Goal: Information Seeking & Learning: Compare options

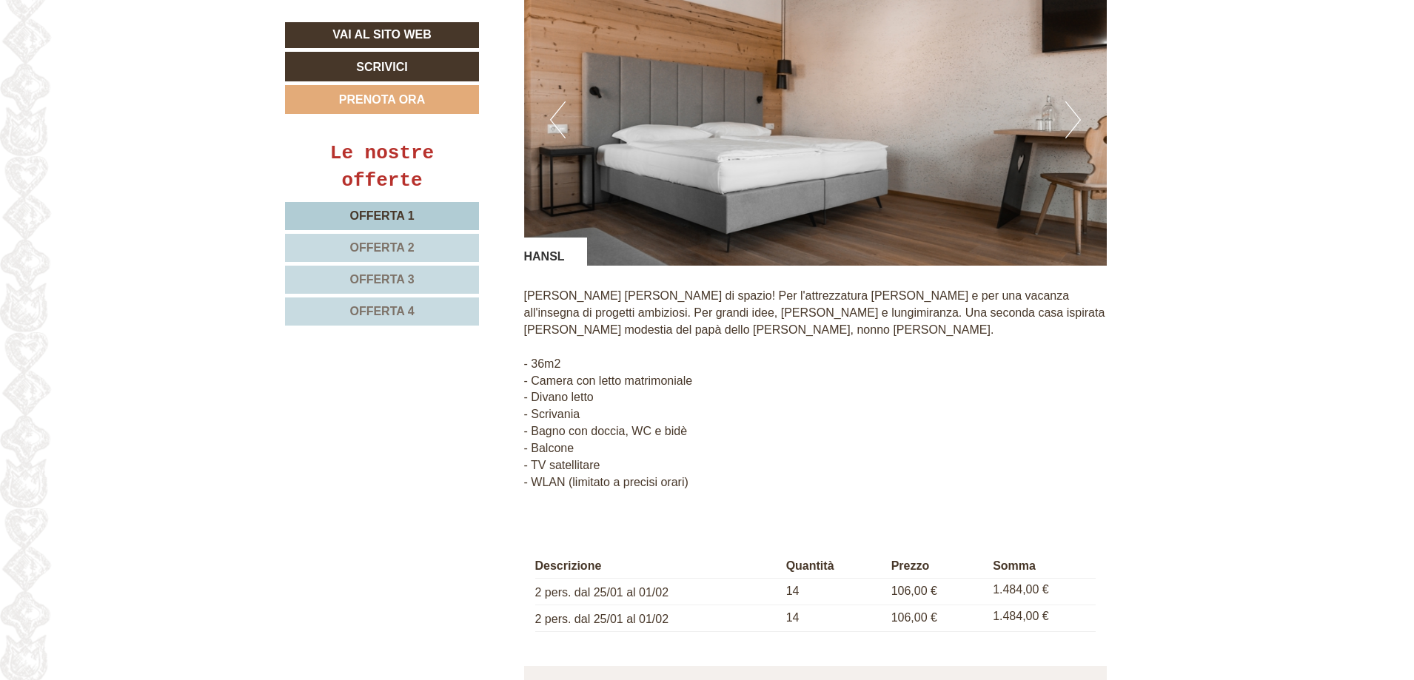
scroll to position [2961, 0]
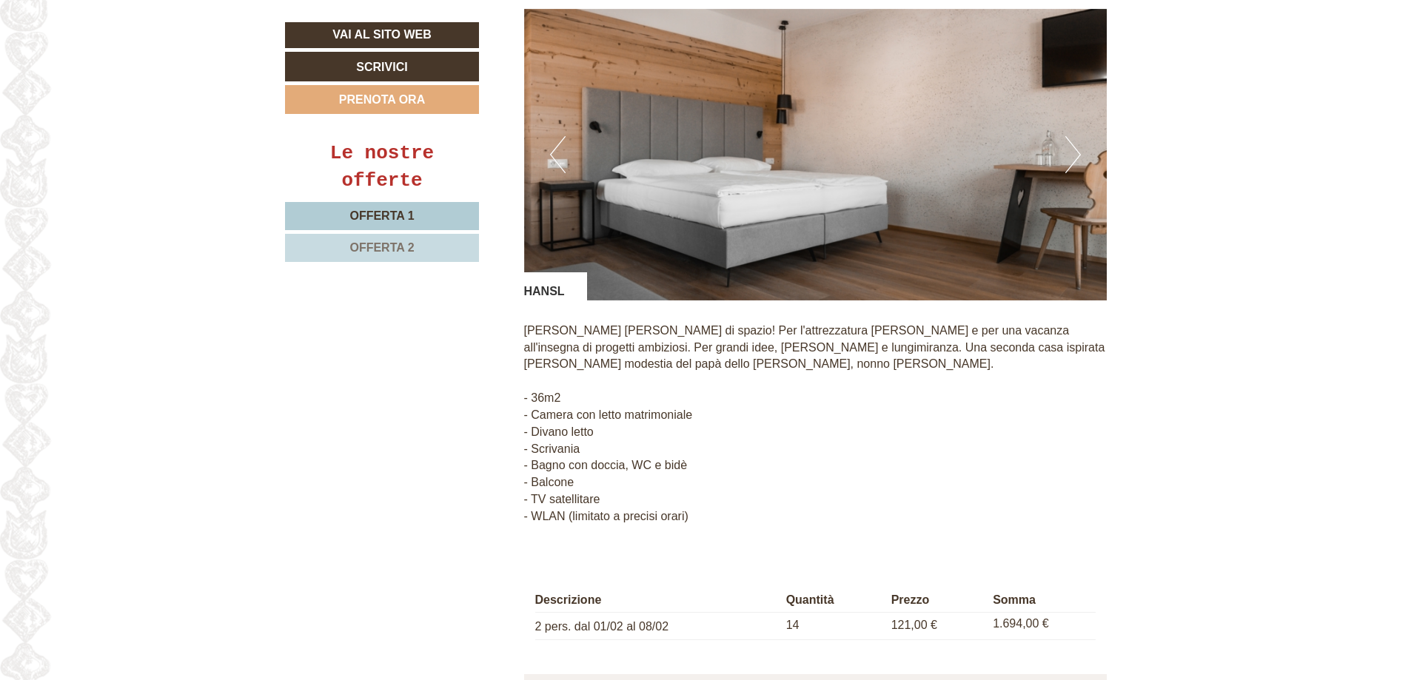
scroll to position [1331, 0]
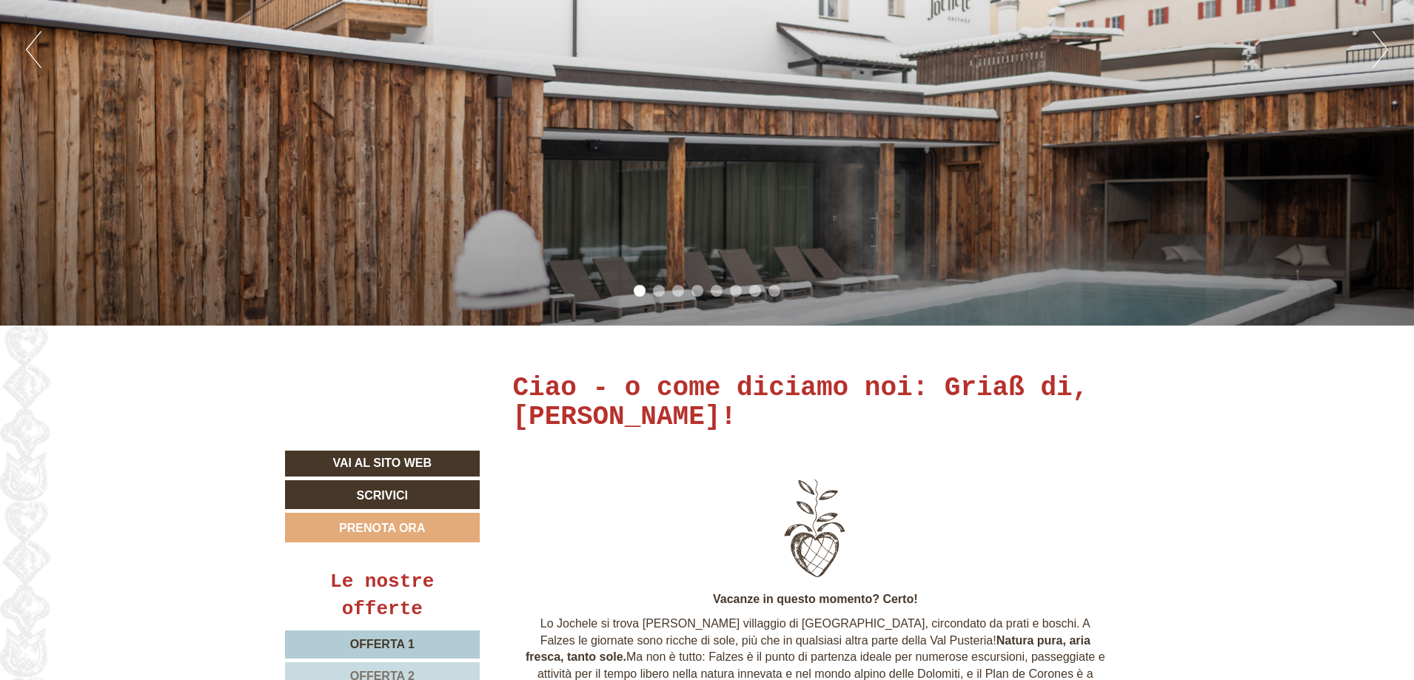
scroll to position [296, 0]
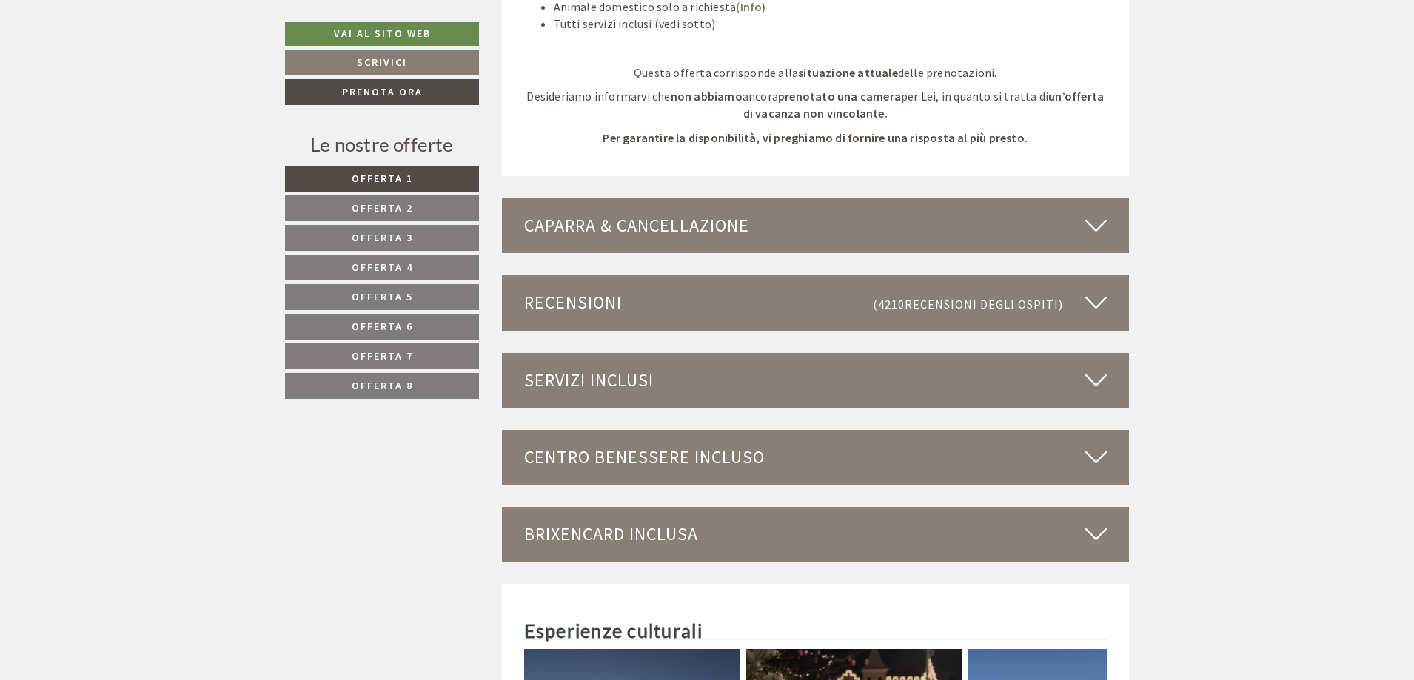
scroll to position [3997, 0]
click at [406, 204] on span "Offerta 2" at bounding box center [382, 207] width 61 height 13
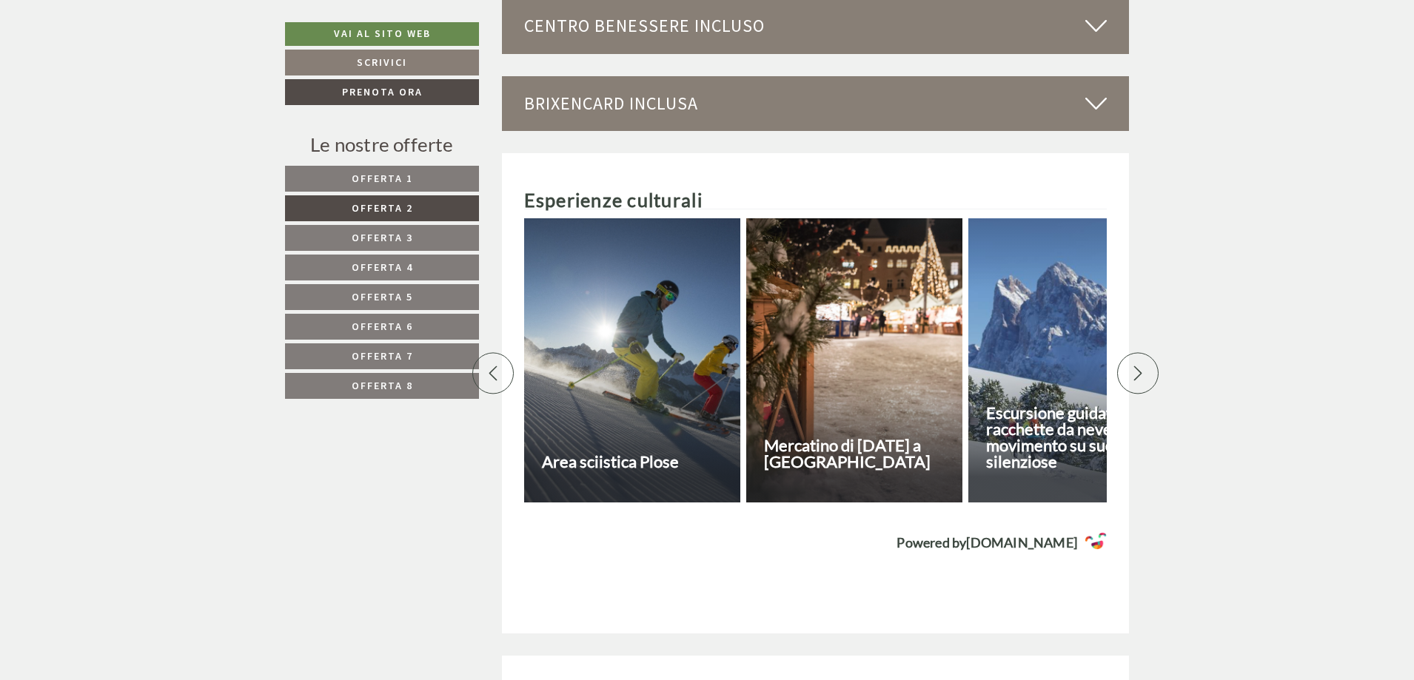
click at [455, 241] on link "Offerta 3" at bounding box center [382, 238] width 194 height 26
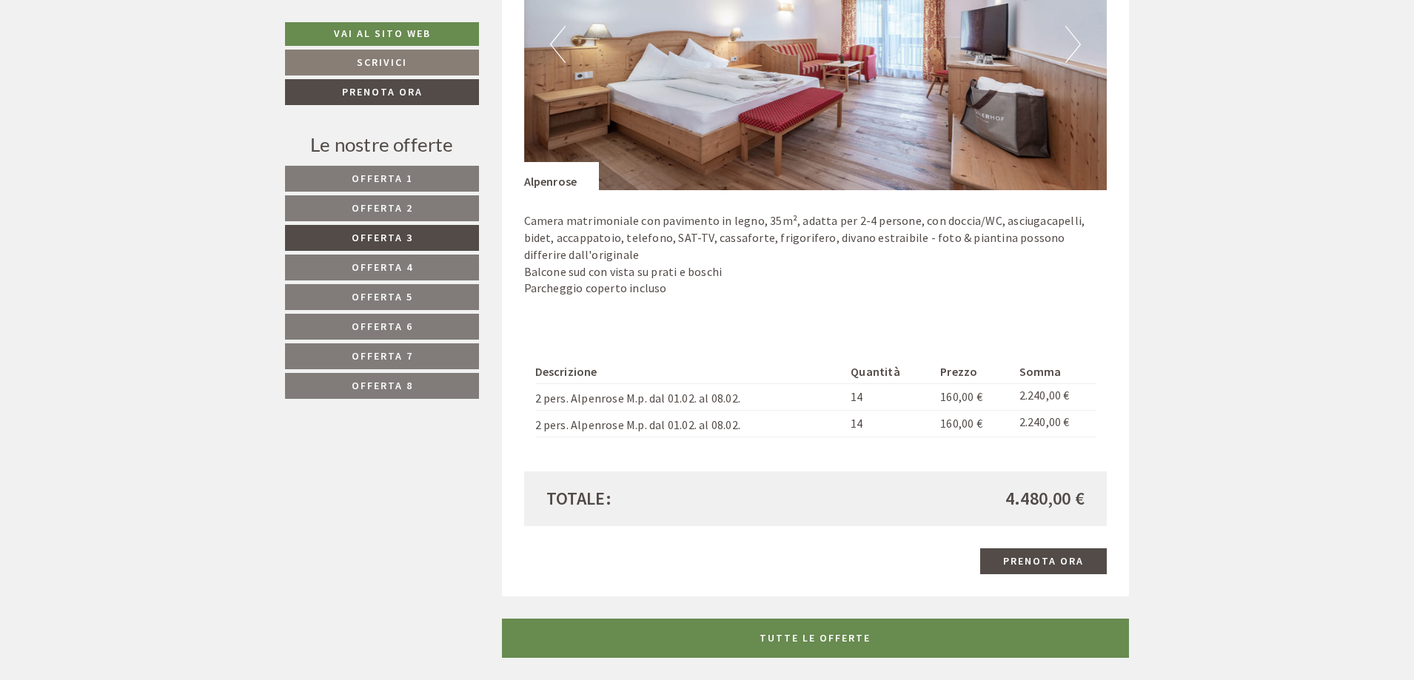
scroll to position [1326, 0]
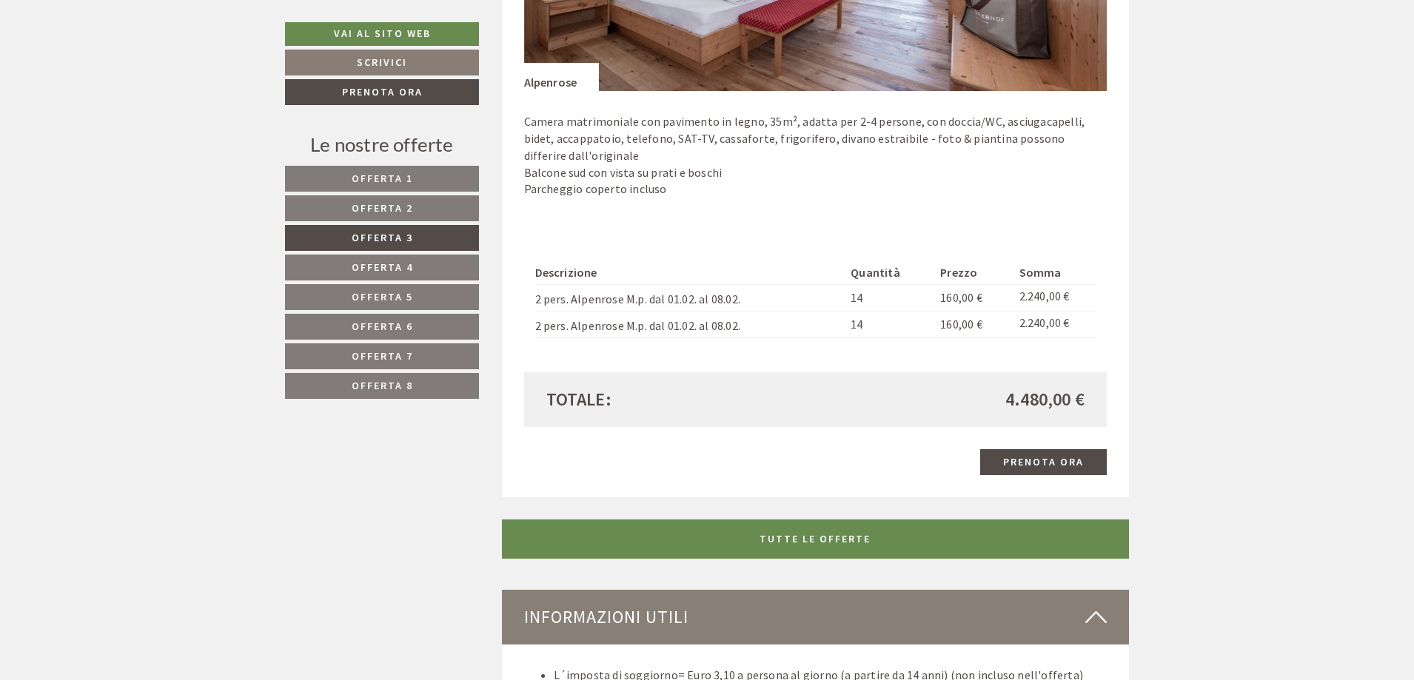
click at [417, 266] on link "Offerta 4" at bounding box center [382, 268] width 194 height 26
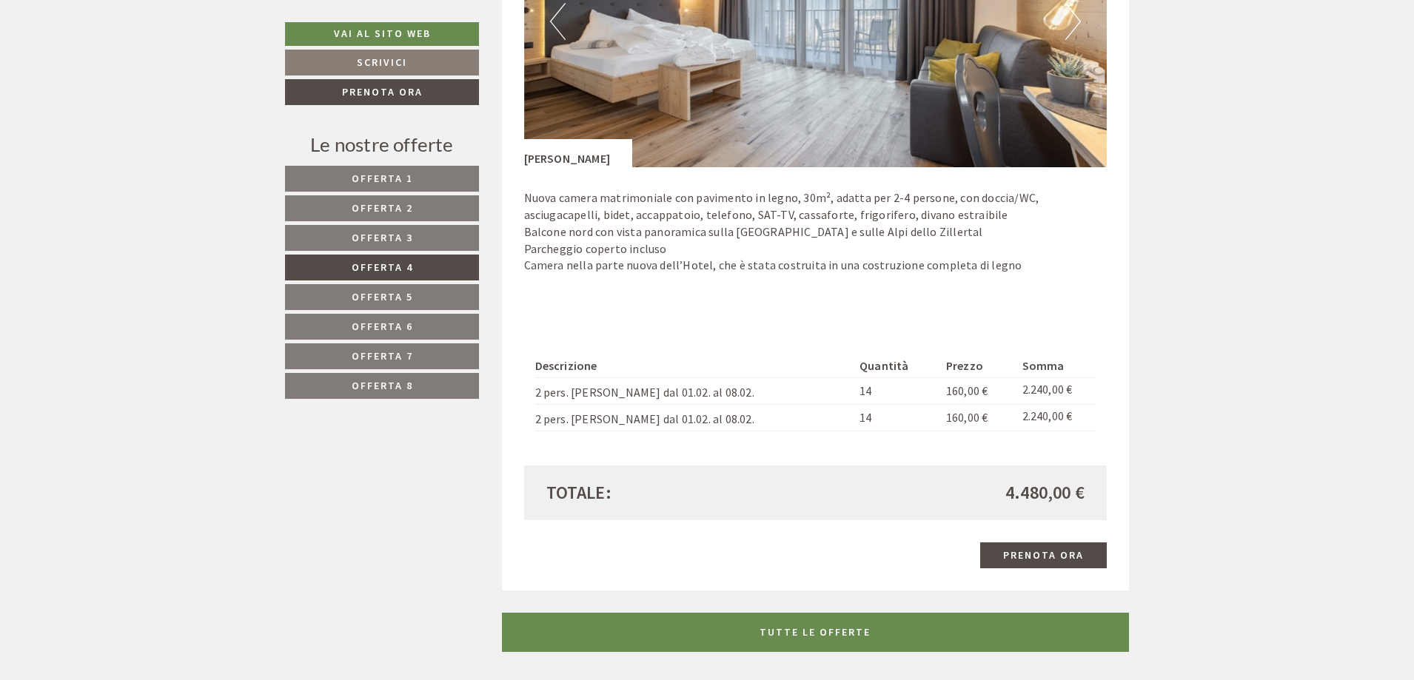
scroll to position [1252, 0]
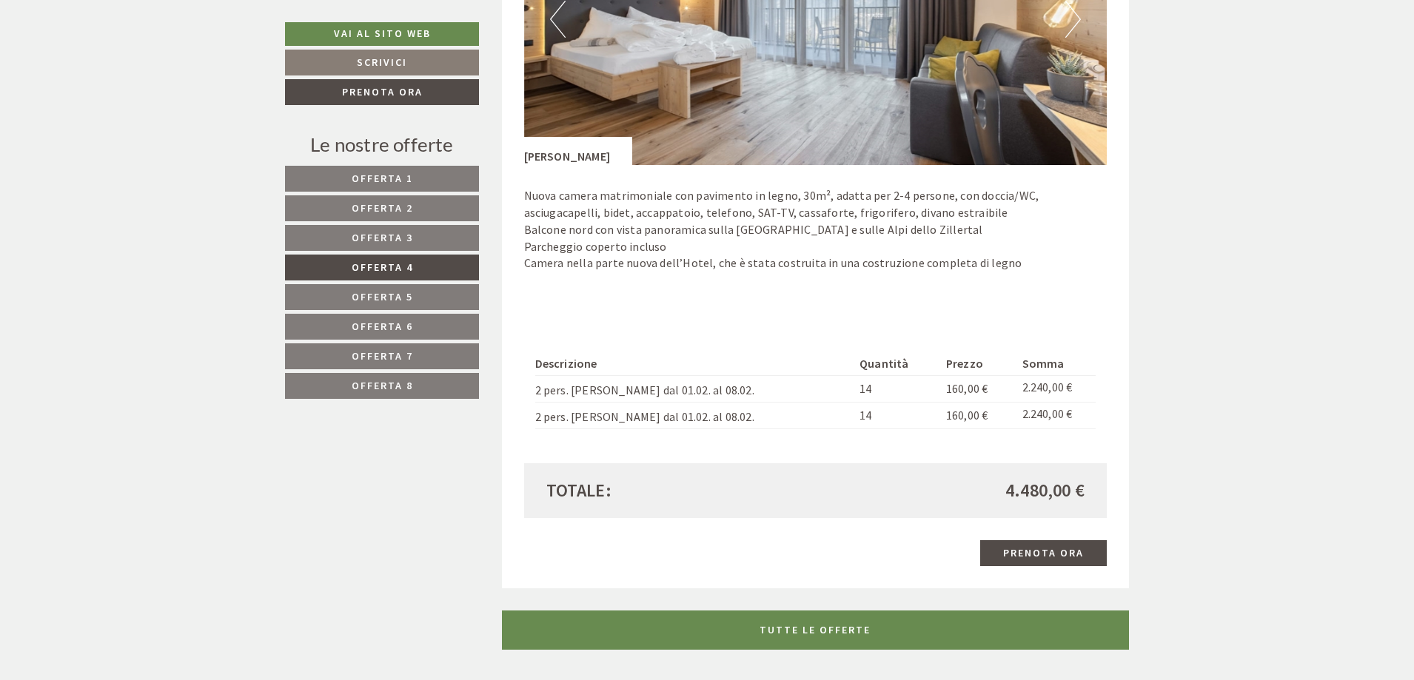
click at [382, 299] on span "Offerta 5" at bounding box center [382, 296] width 61 height 13
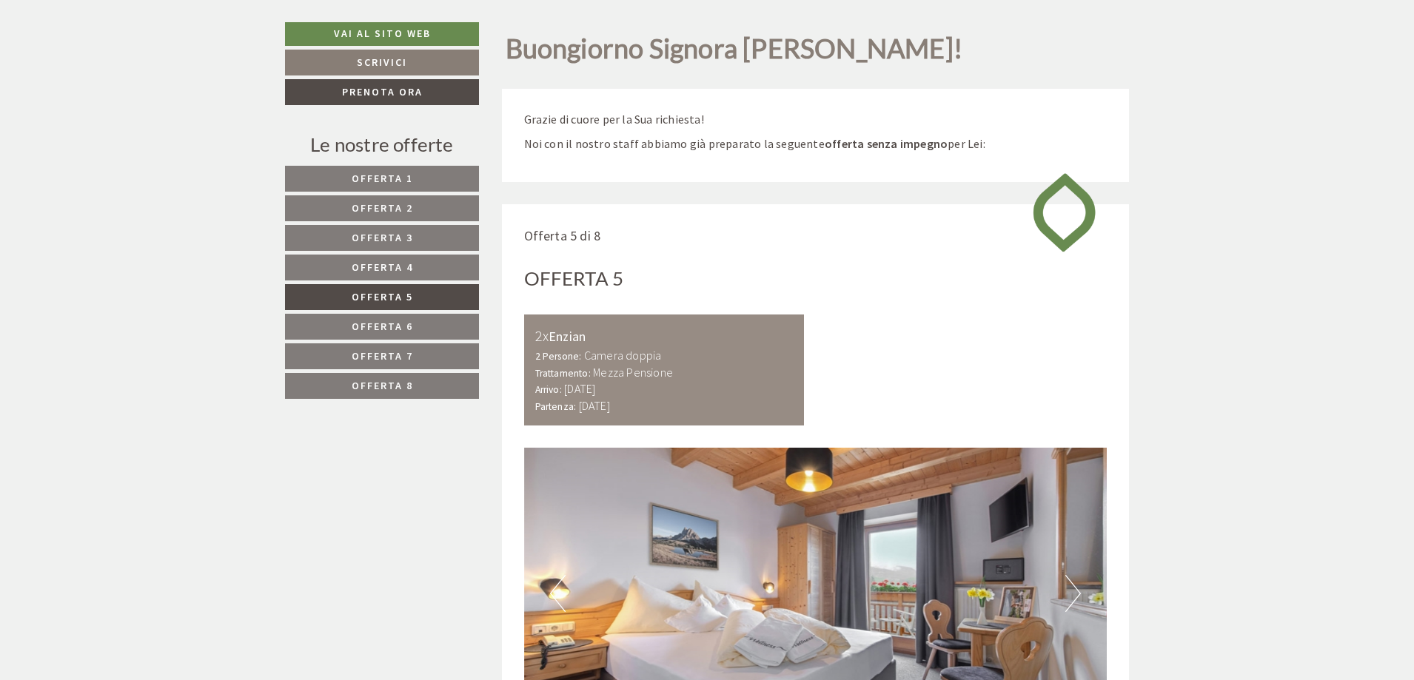
scroll to position [1036, 0]
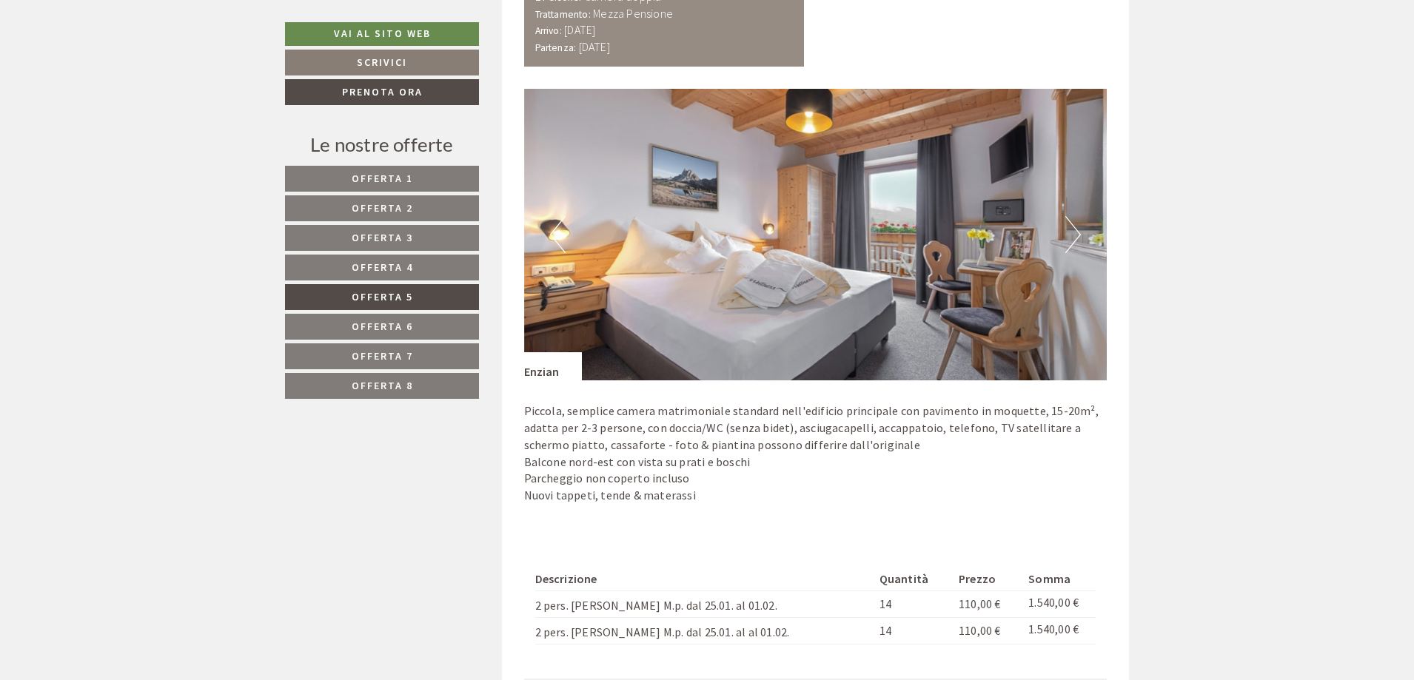
click at [419, 293] on link "Offerta 5" at bounding box center [382, 297] width 194 height 26
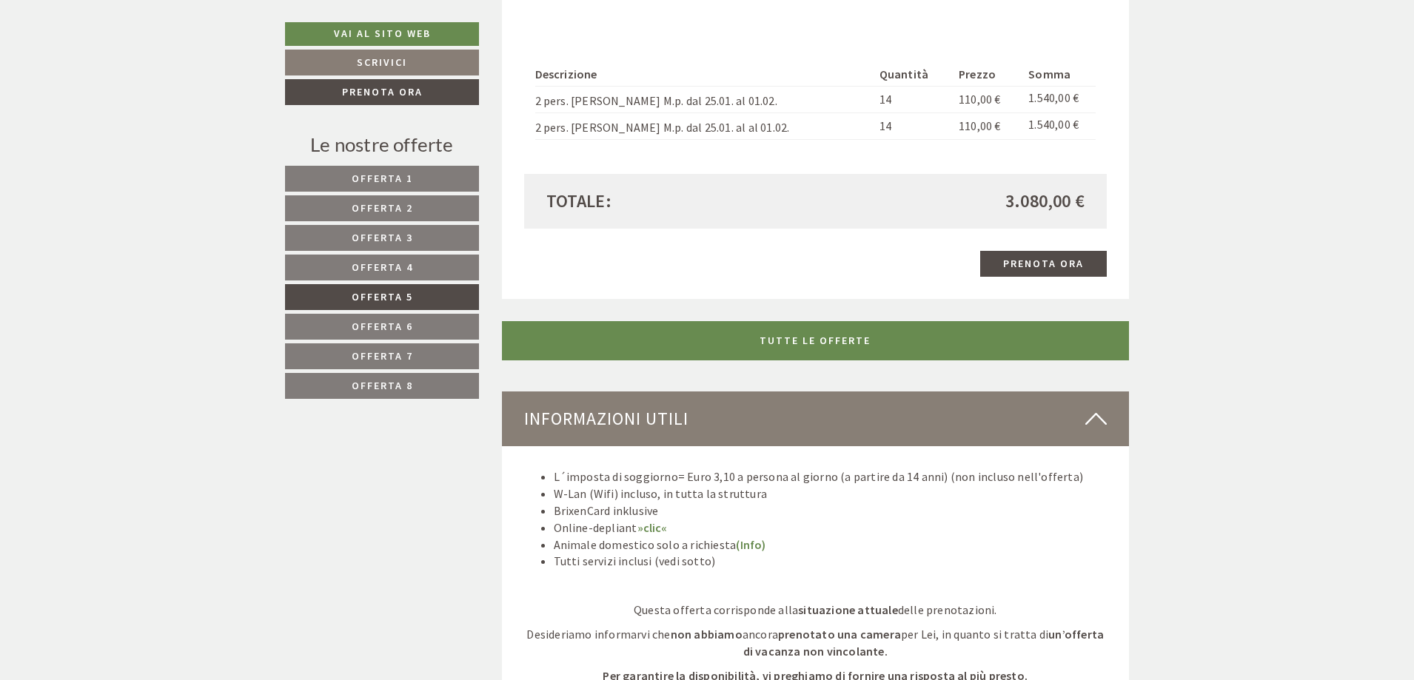
scroll to position [1548, 0]
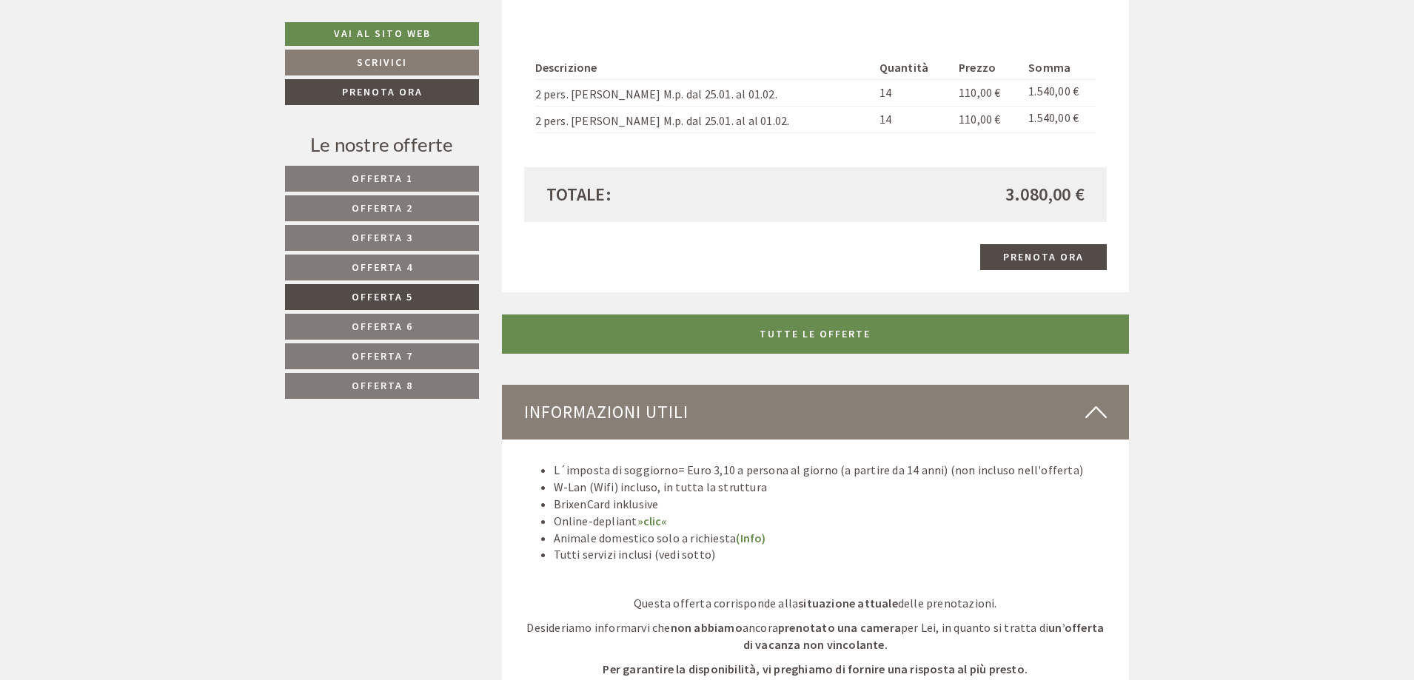
click at [377, 323] on span "Offerta 6" at bounding box center [382, 326] width 61 height 13
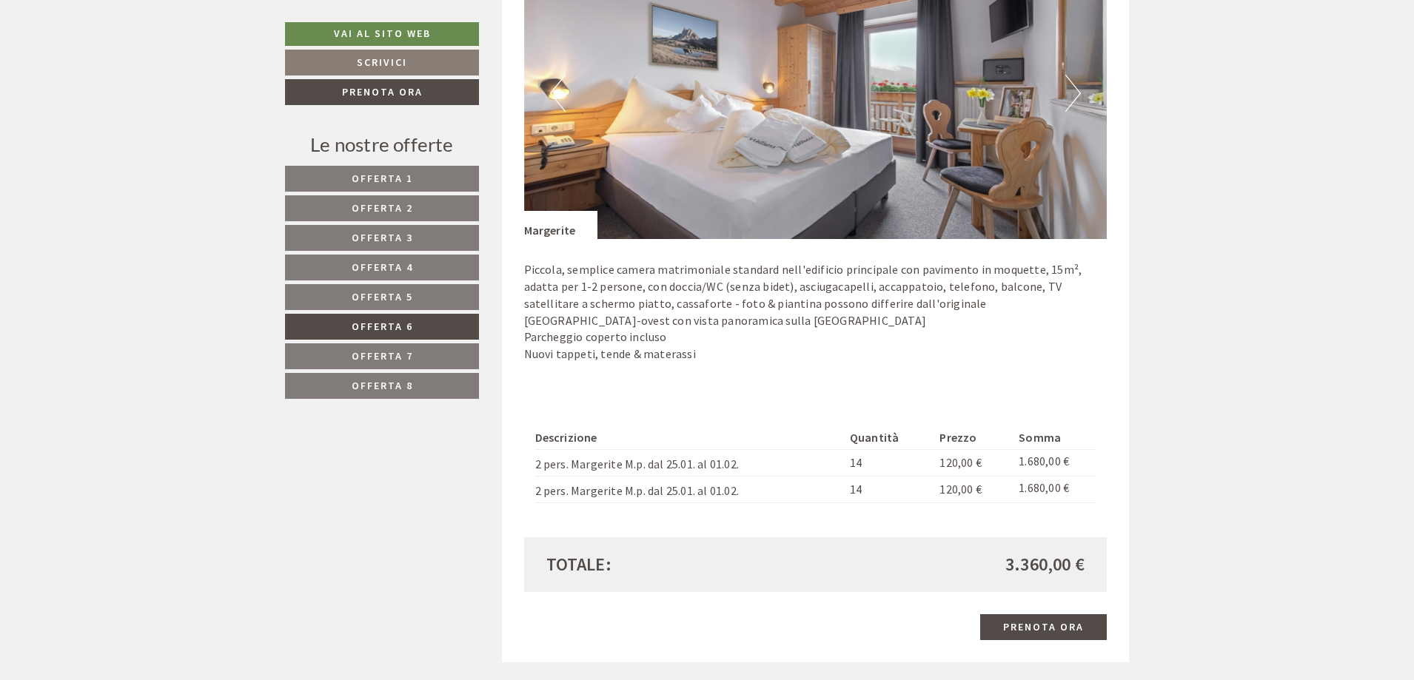
scroll to position [1252, 0]
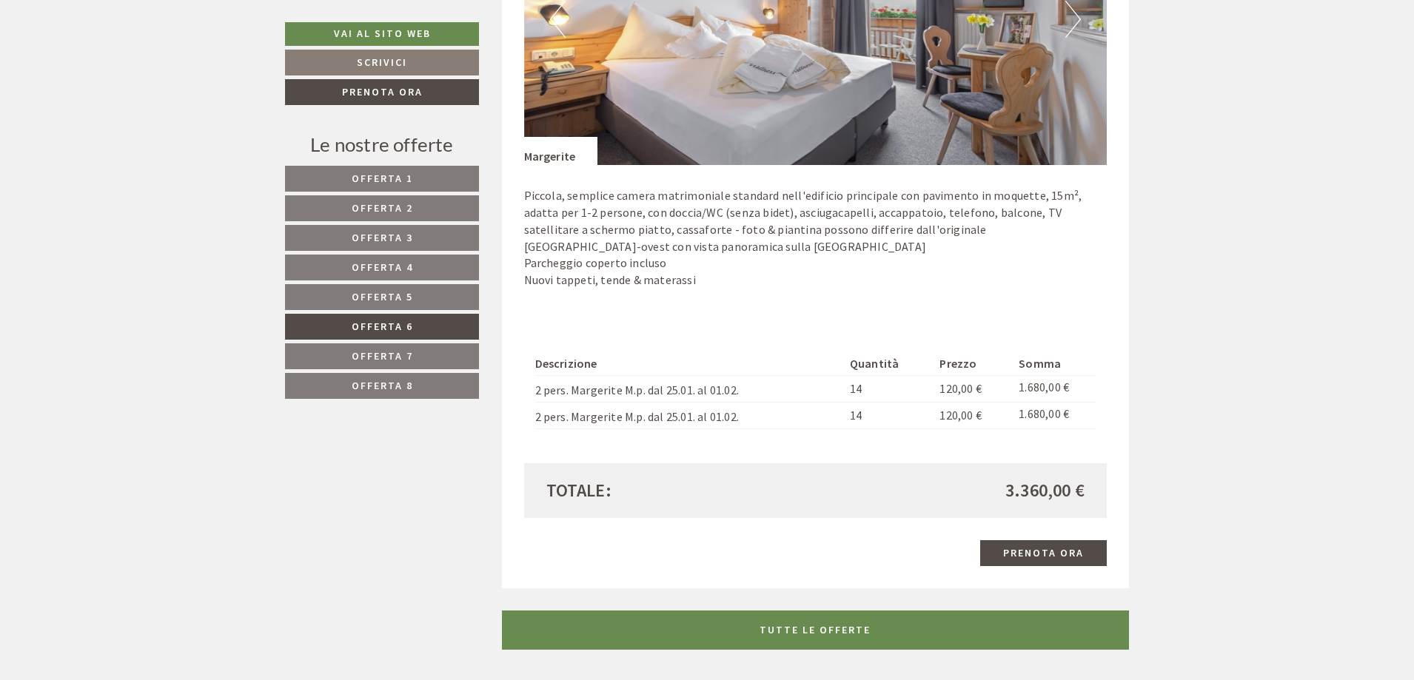
click at [404, 357] on span "Offerta 7" at bounding box center [382, 355] width 61 height 13
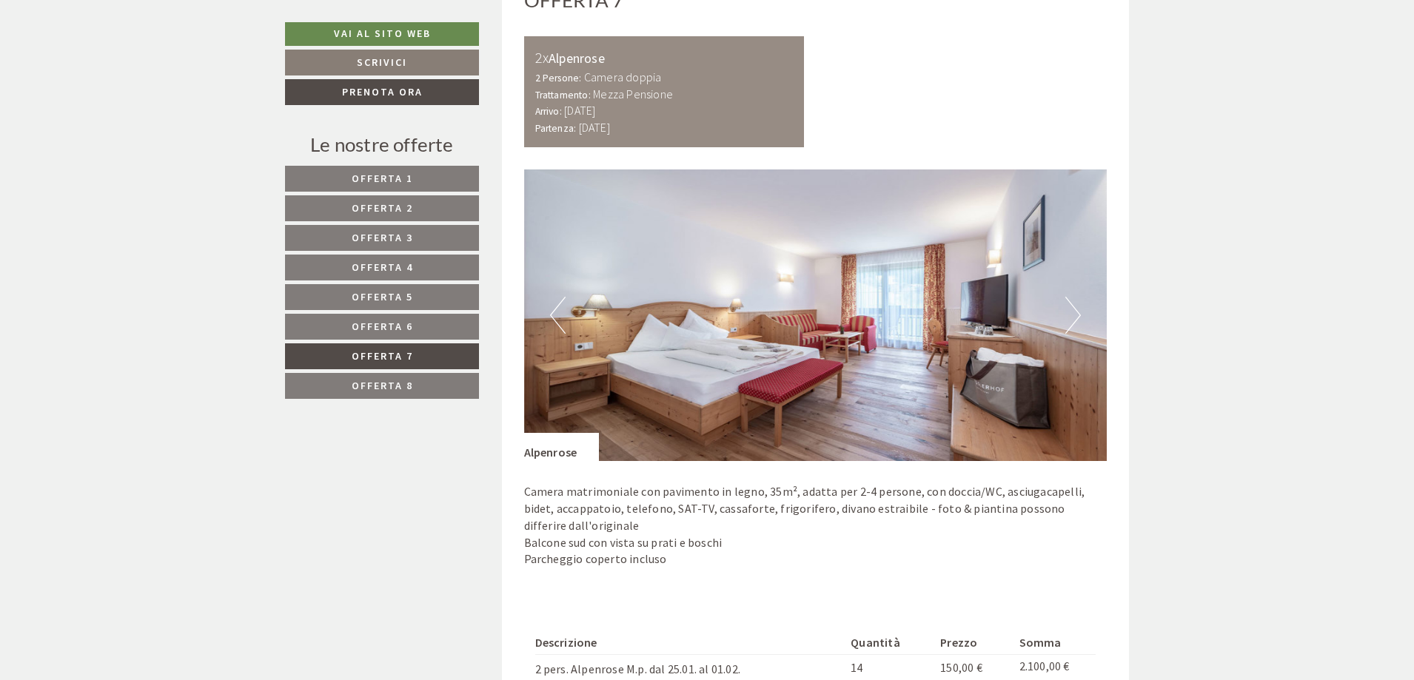
scroll to position [734, 0]
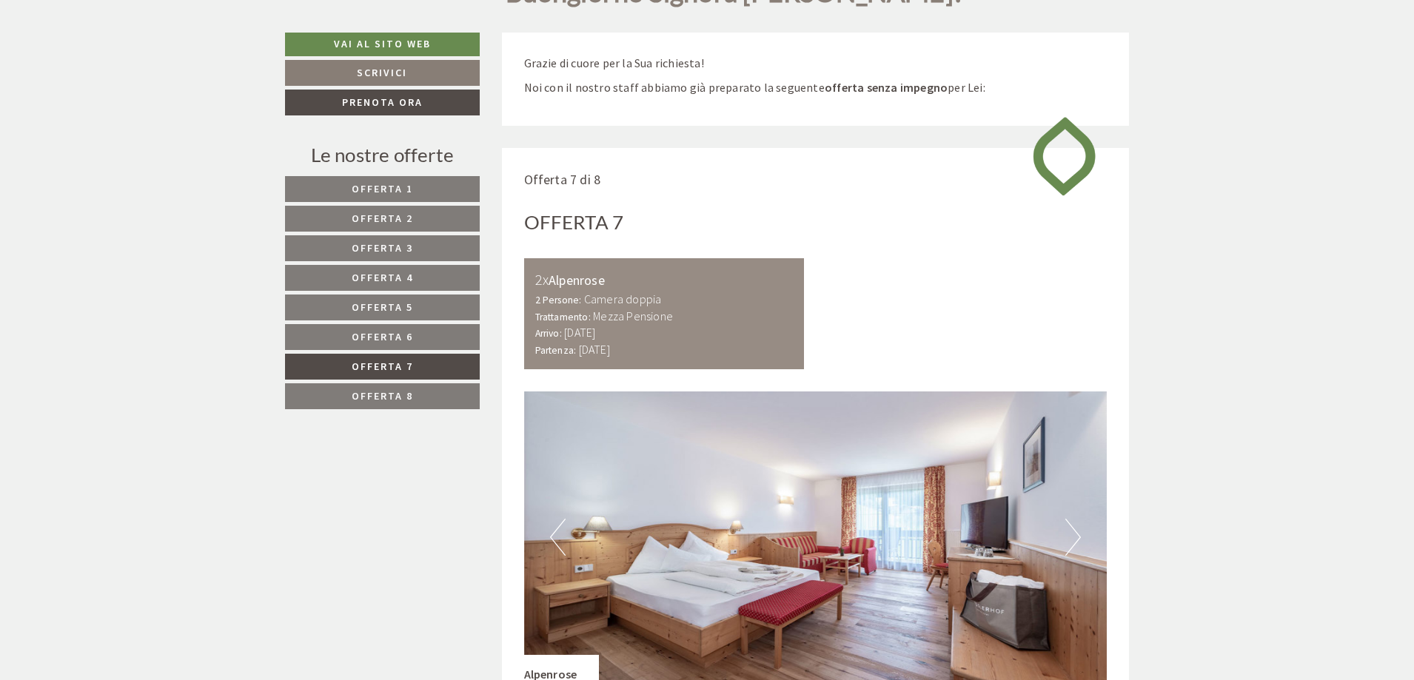
click at [388, 393] on span "Offerta 8" at bounding box center [382, 395] width 61 height 13
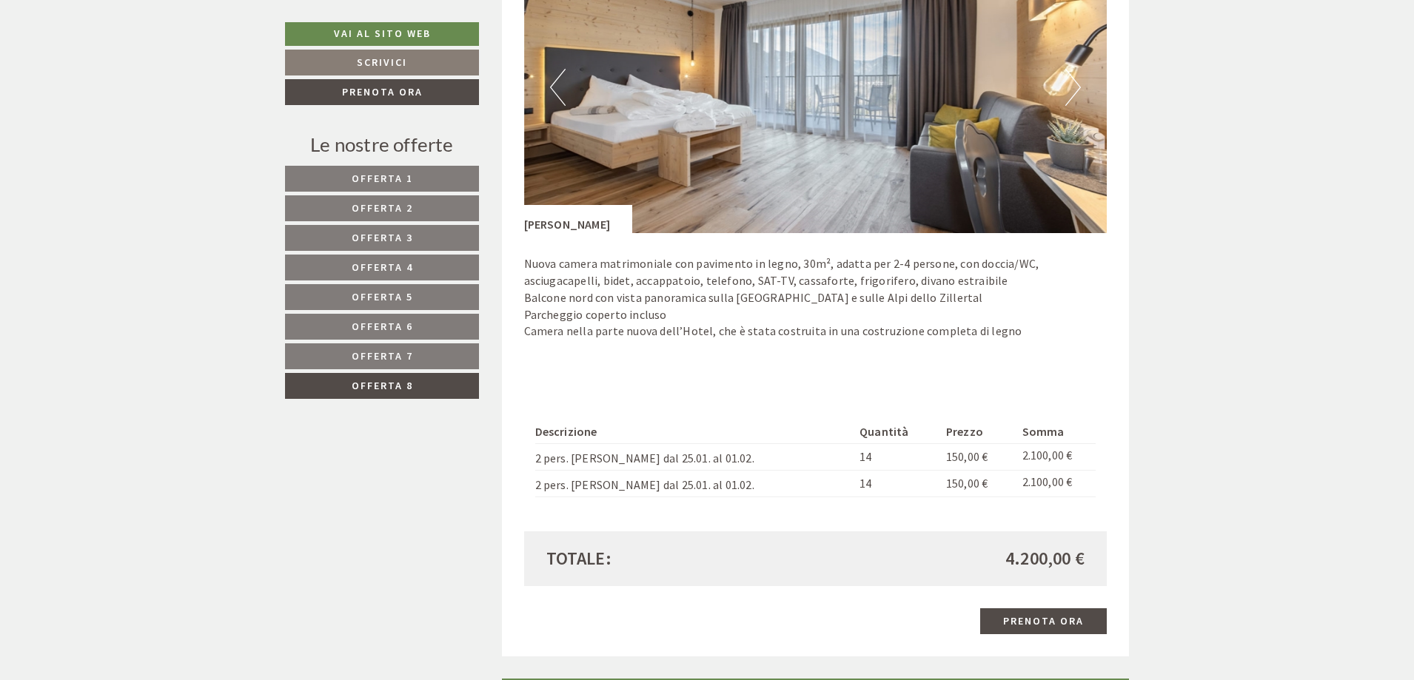
scroll to position [1326, 0]
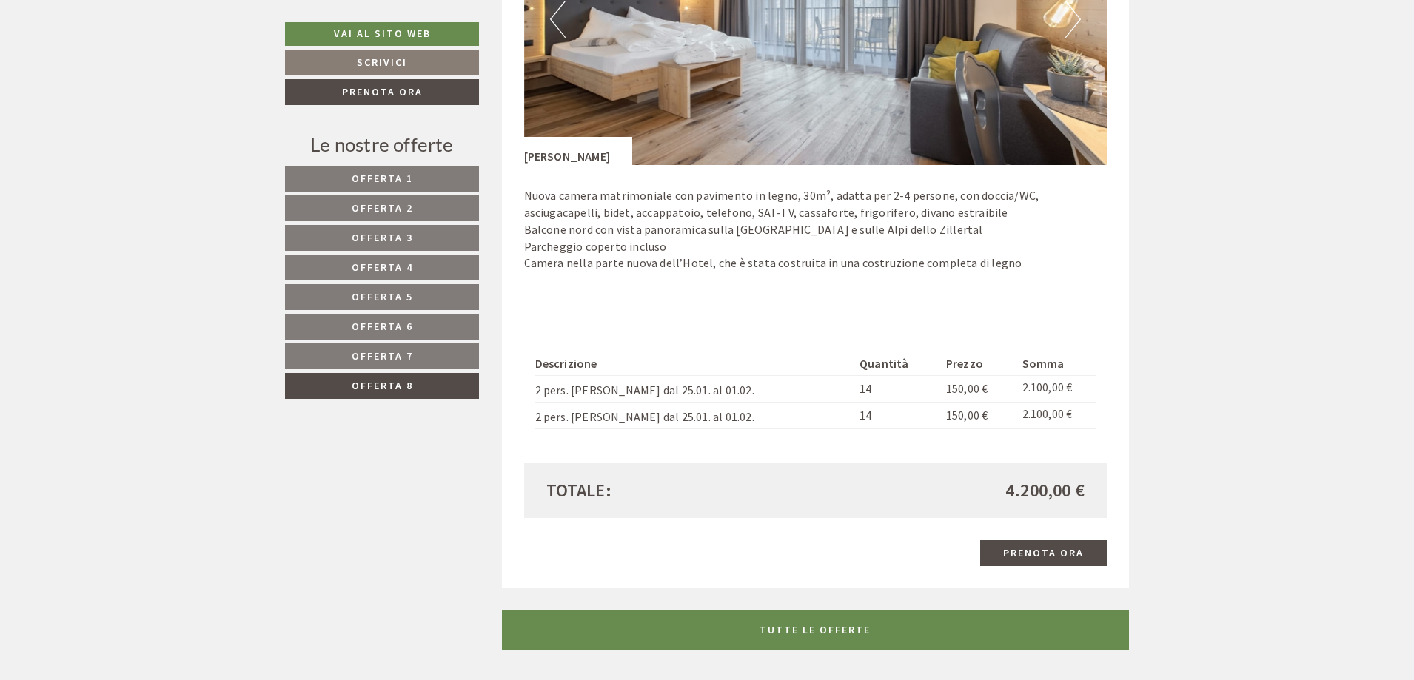
click at [370, 271] on span "Offerta 4" at bounding box center [382, 267] width 61 height 13
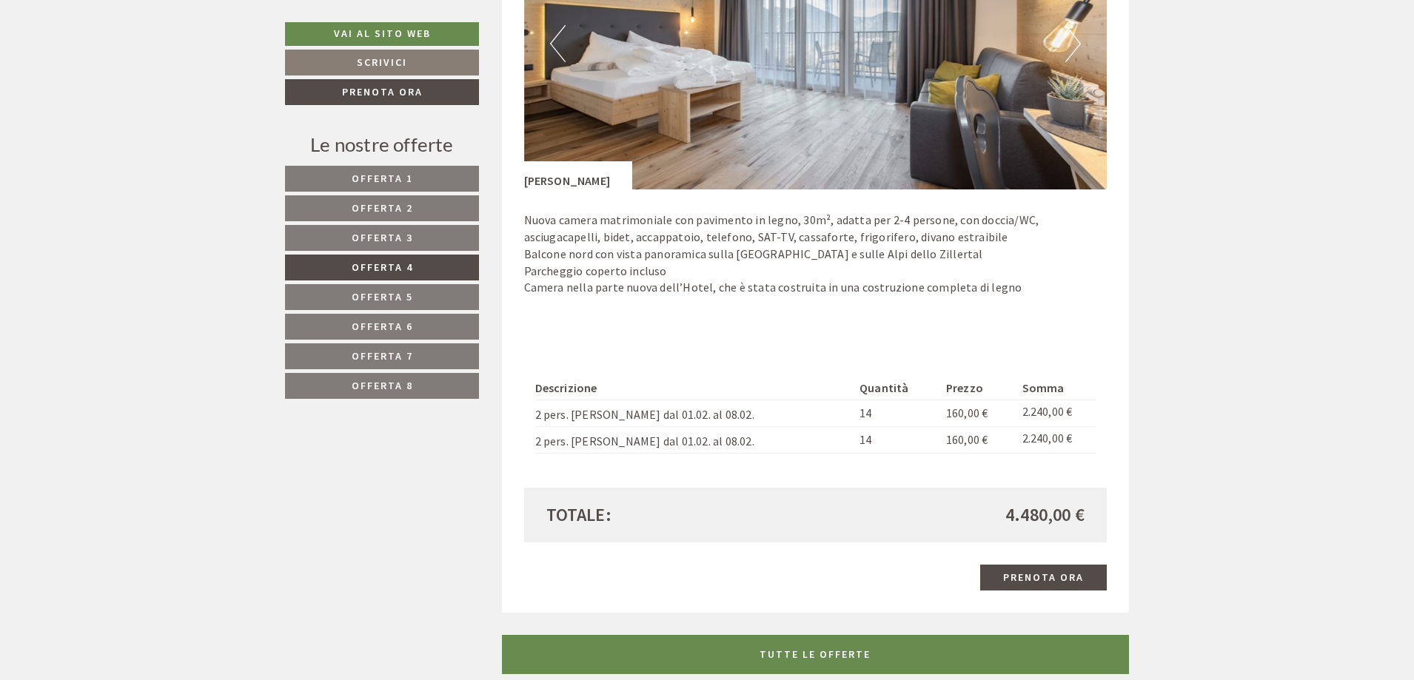
scroll to position [1252, 0]
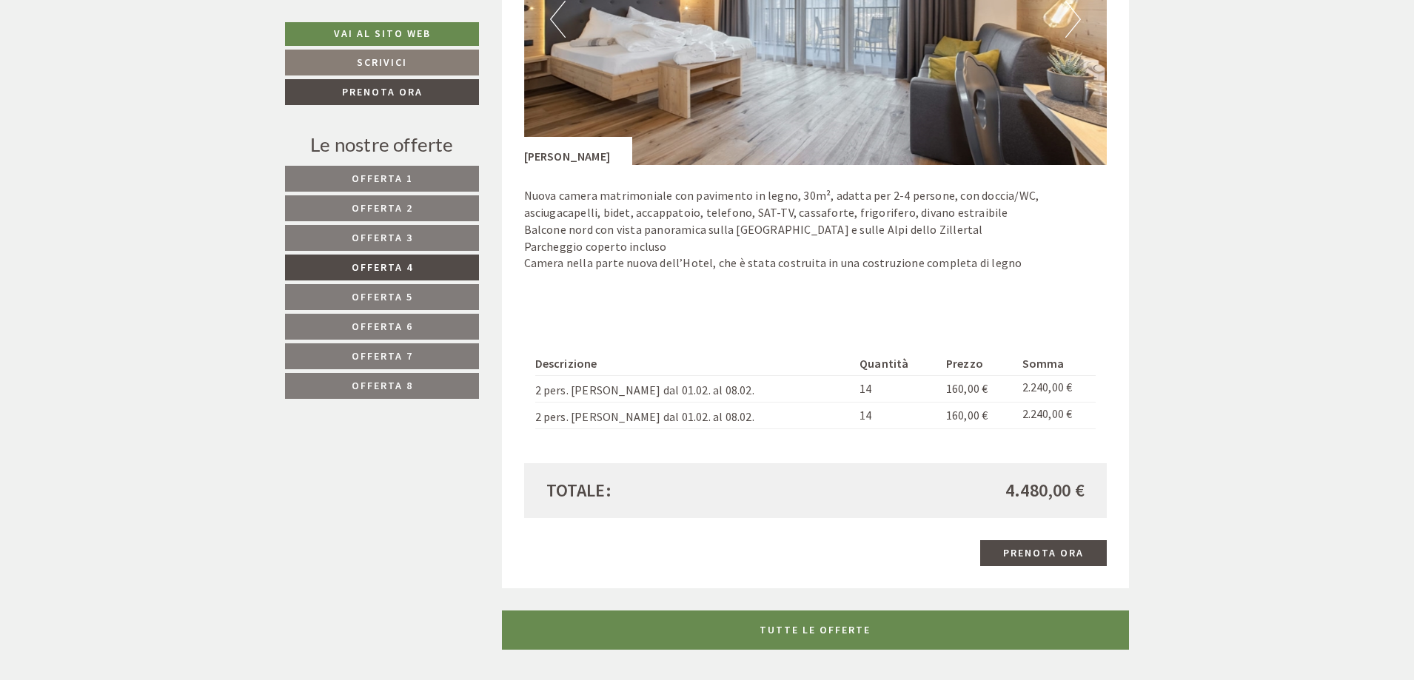
click at [382, 304] on span "Offerta 5" at bounding box center [382, 296] width 61 height 13
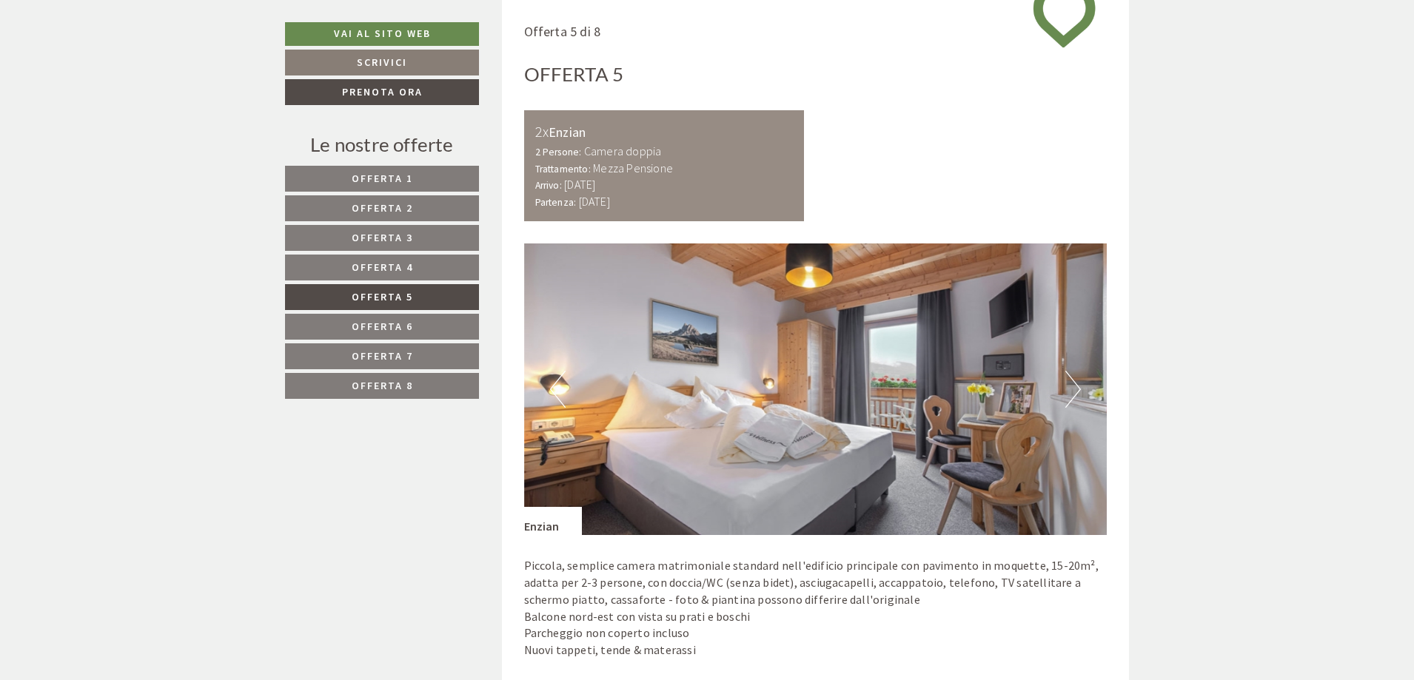
click at [361, 328] on span "Offerta 6" at bounding box center [382, 326] width 61 height 13
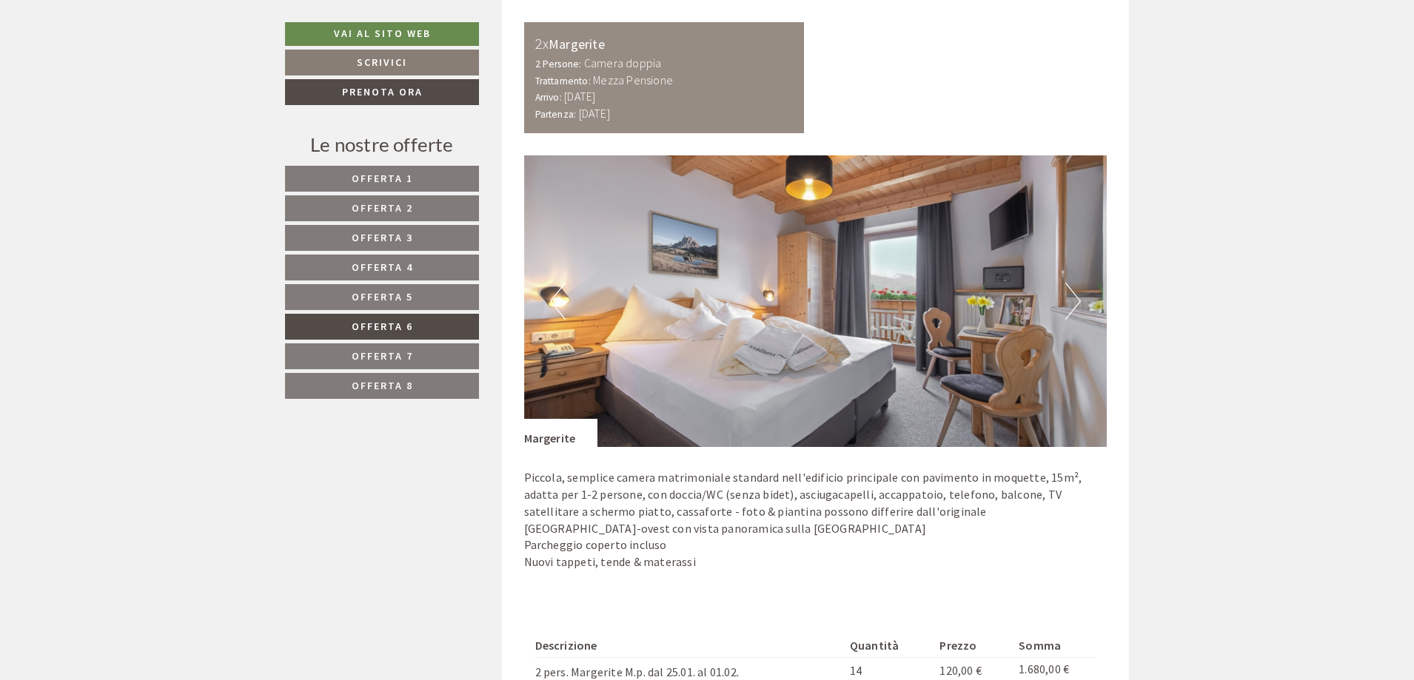
scroll to position [956, 0]
